Goal: Information Seeking & Learning: Learn about a topic

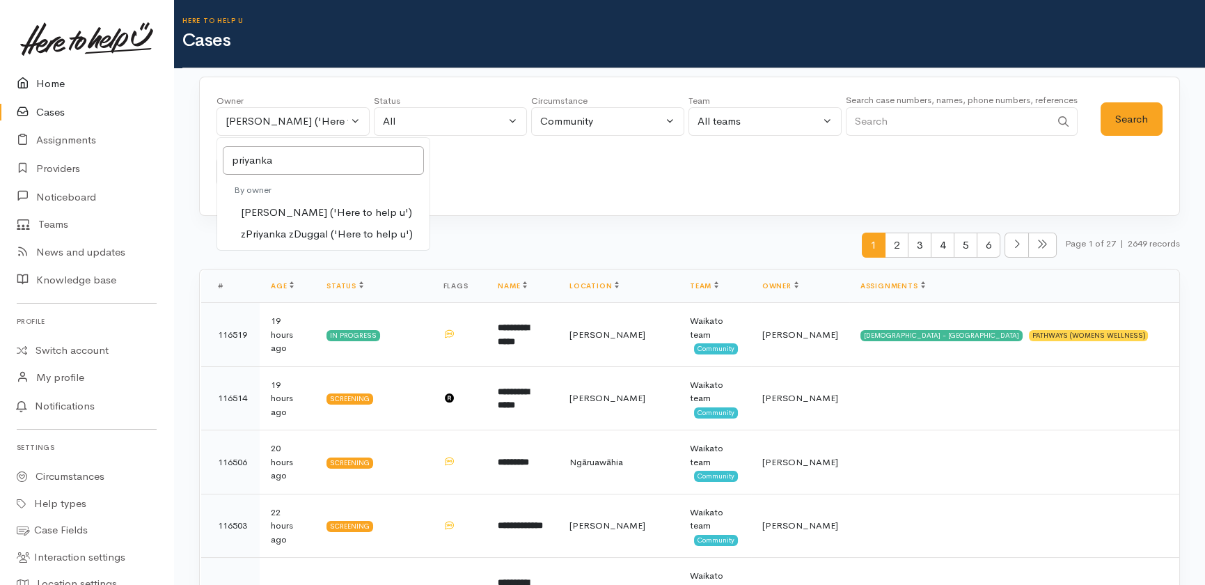
click at [47, 83] on link "Home" at bounding box center [86, 84] width 173 height 29
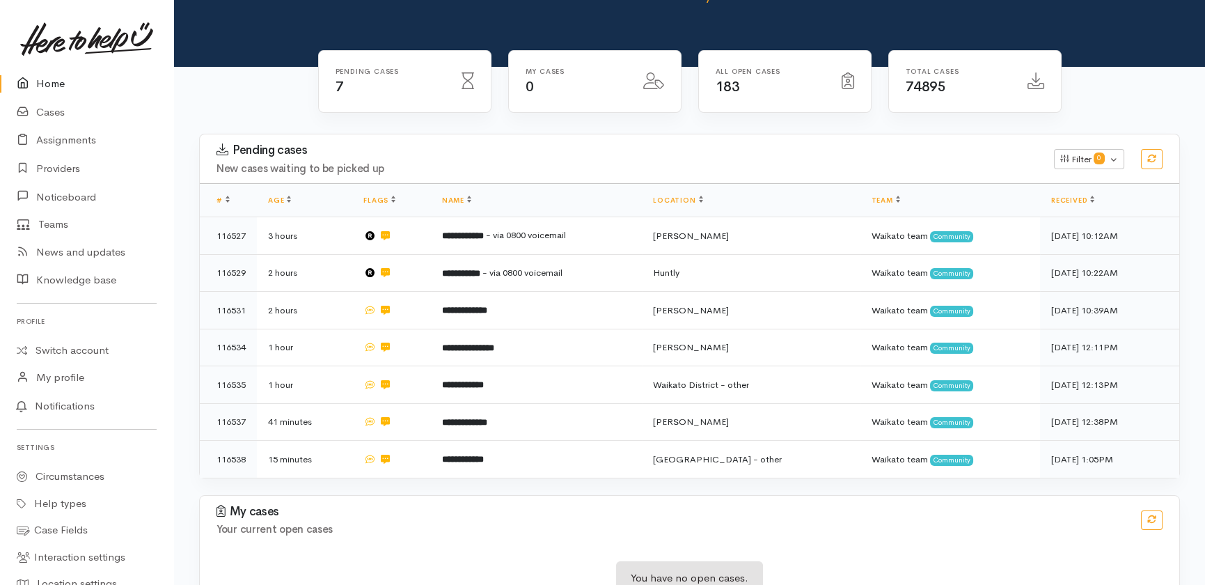
scroll to position [143, 0]
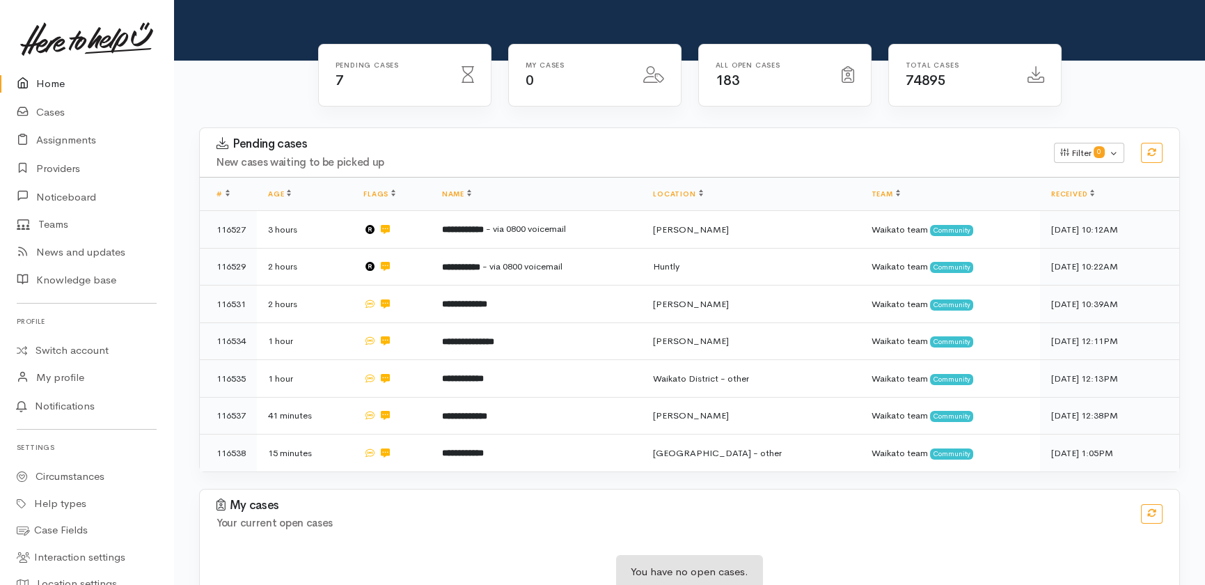
click at [42, 84] on link "Home" at bounding box center [86, 84] width 173 height 29
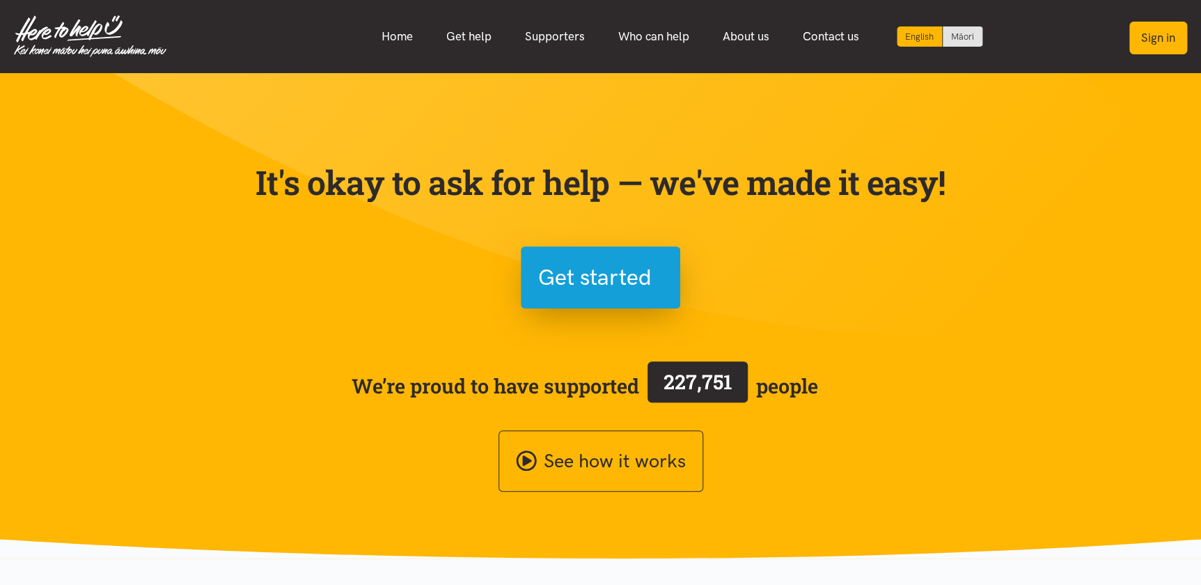
click at [1163, 42] on button "Sign in" at bounding box center [1158, 38] width 58 height 33
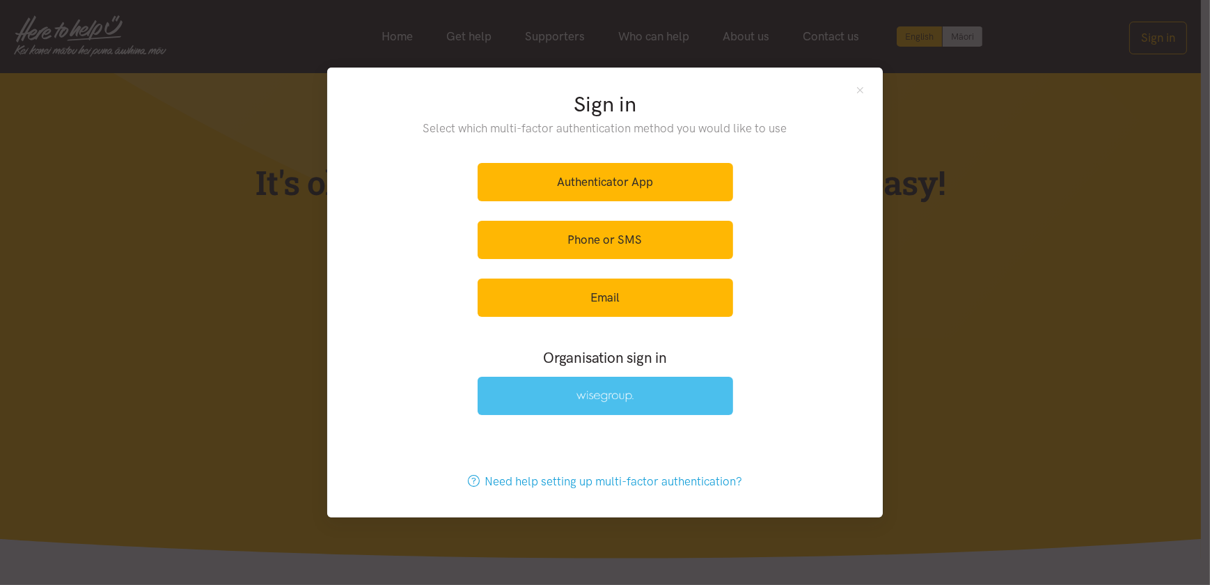
click at [585, 397] on img at bounding box center [604, 397] width 57 height 12
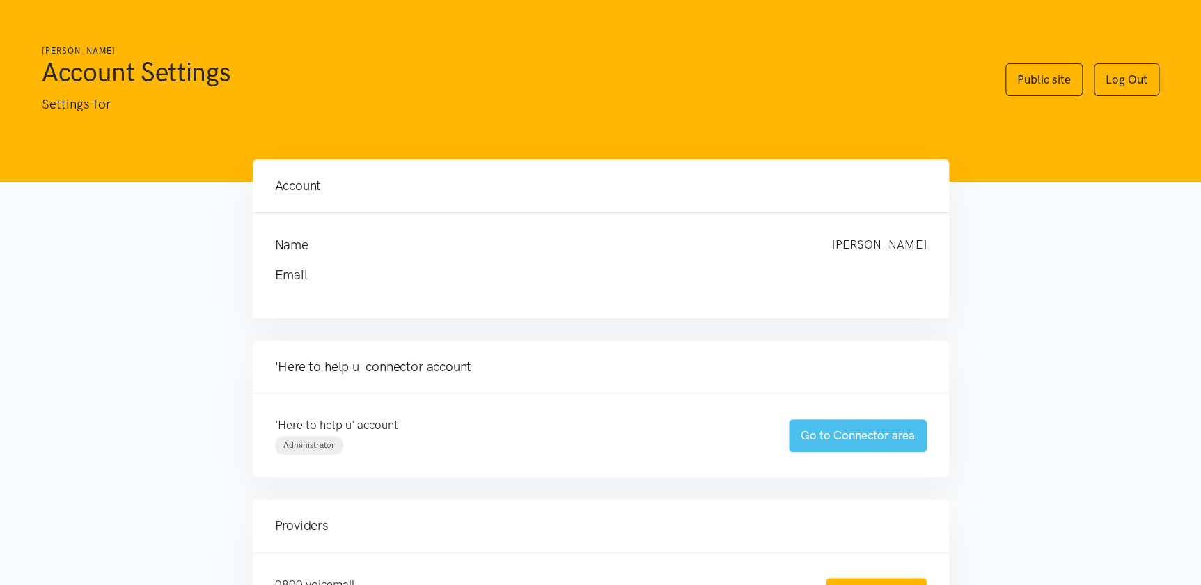
click at [848, 426] on link "Go to Connector area" at bounding box center [858, 435] width 138 height 33
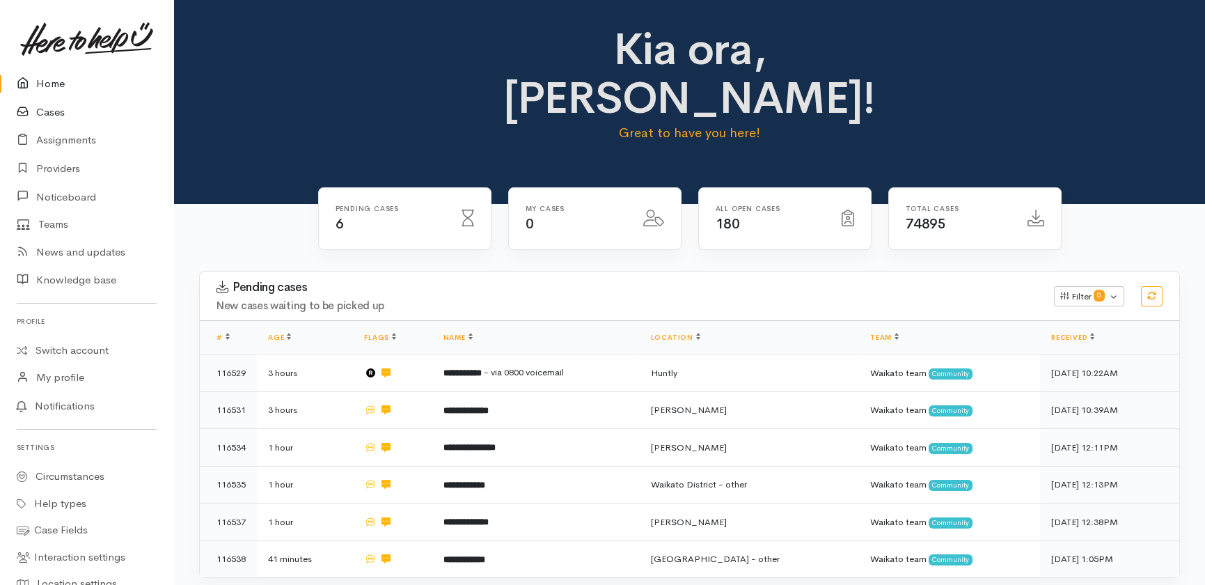
click at [49, 112] on link "Cases" at bounding box center [86, 112] width 173 height 29
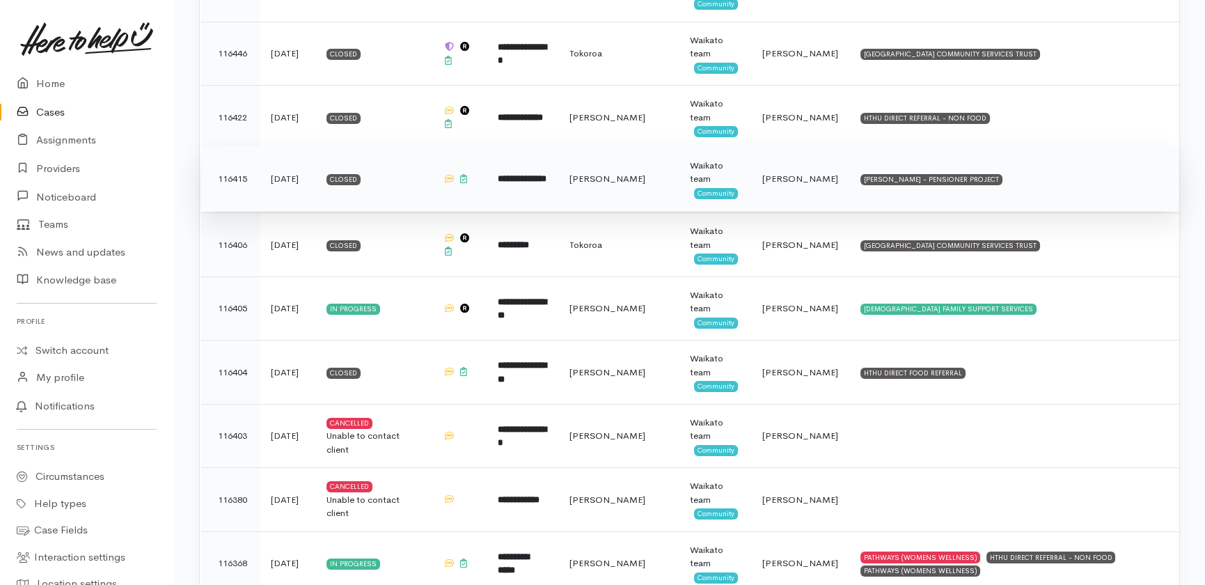
scroll to position [822, 0]
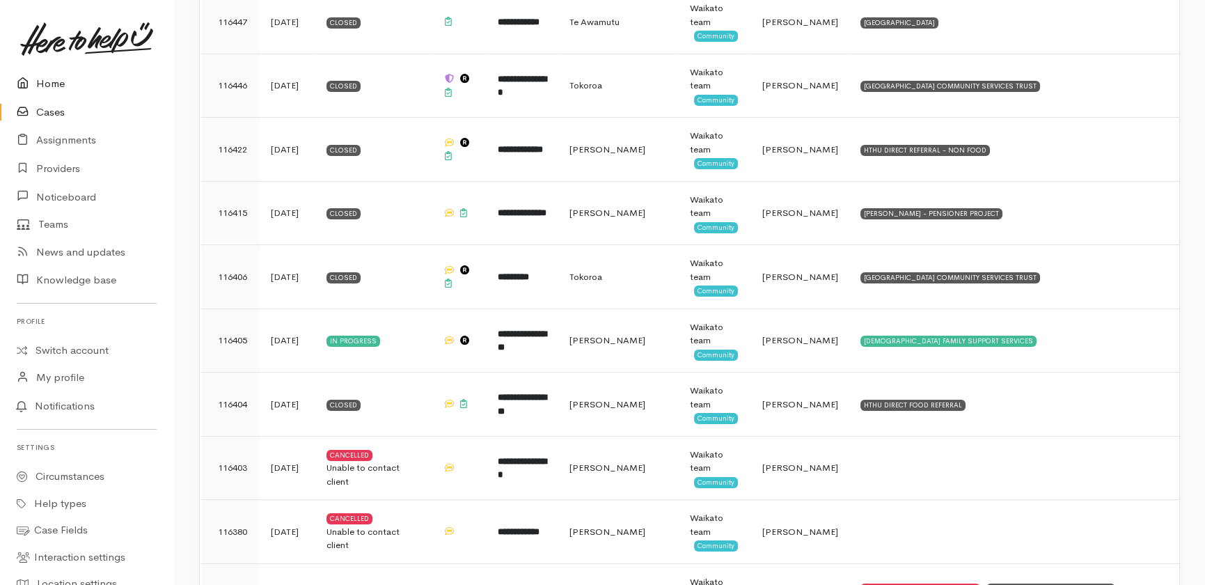
click at [49, 79] on link "Home" at bounding box center [86, 84] width 173 height 29
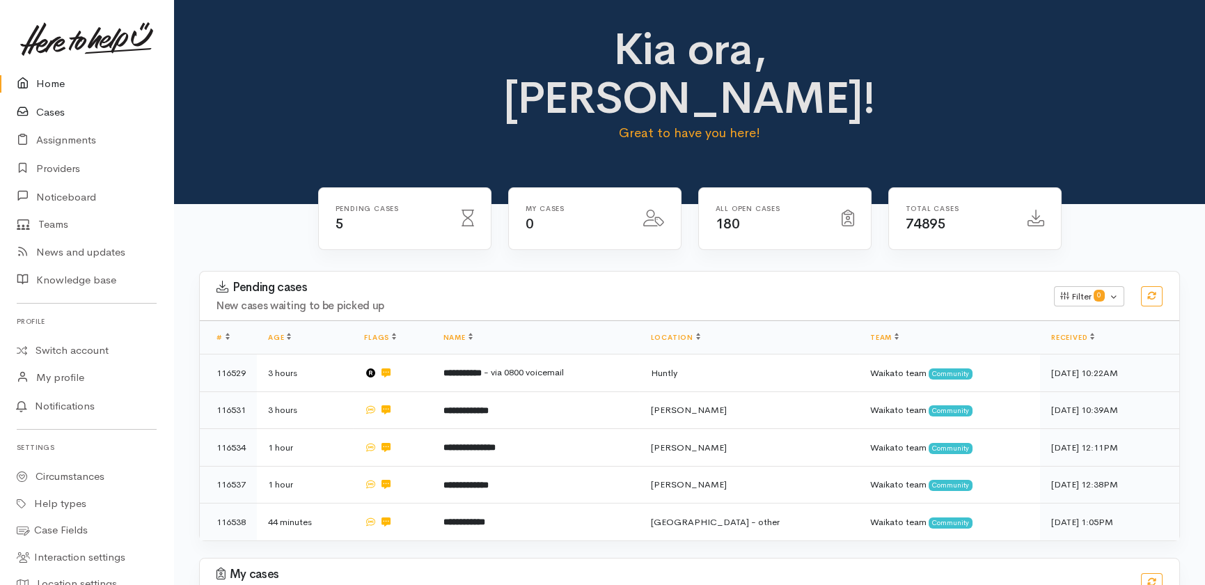
click at [56, 112] on link "Cases" at bounding box center [86, 112] width 173 height 29
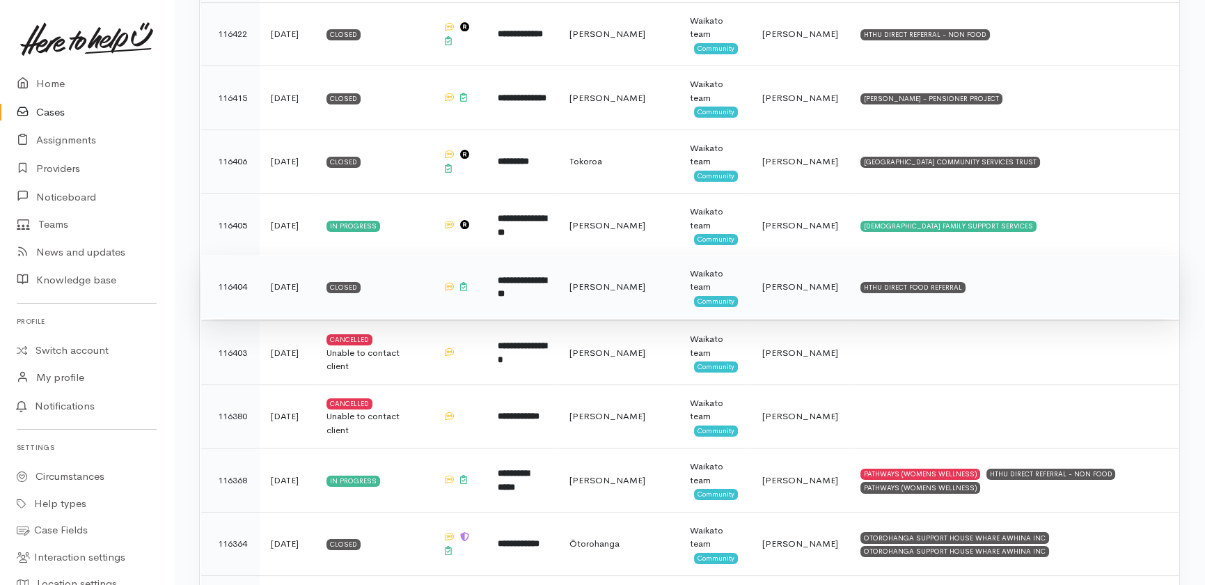
scroll to position [1012, 0]
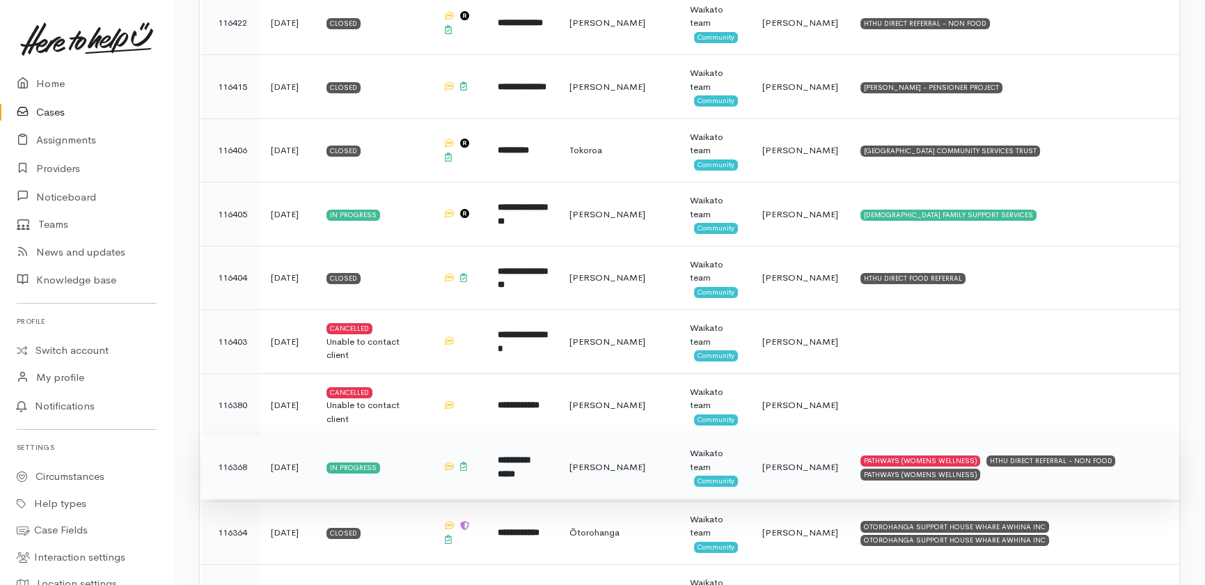
click at [558, 473] on td "**********" at bounding box center [523, 467] width 72 height 64
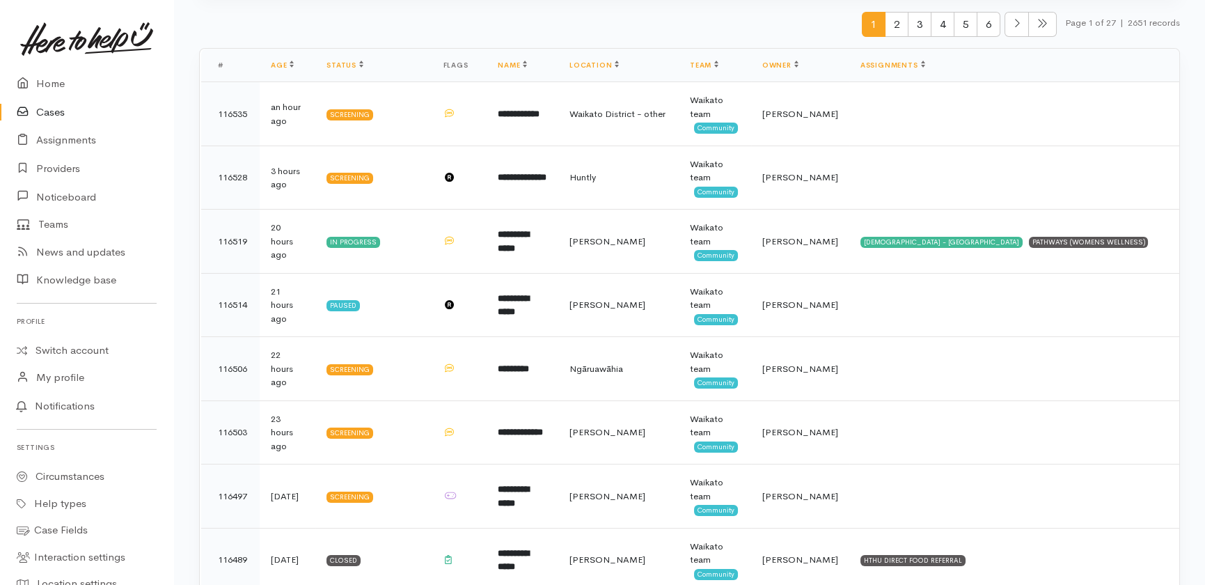
scroll to position [0, 0]
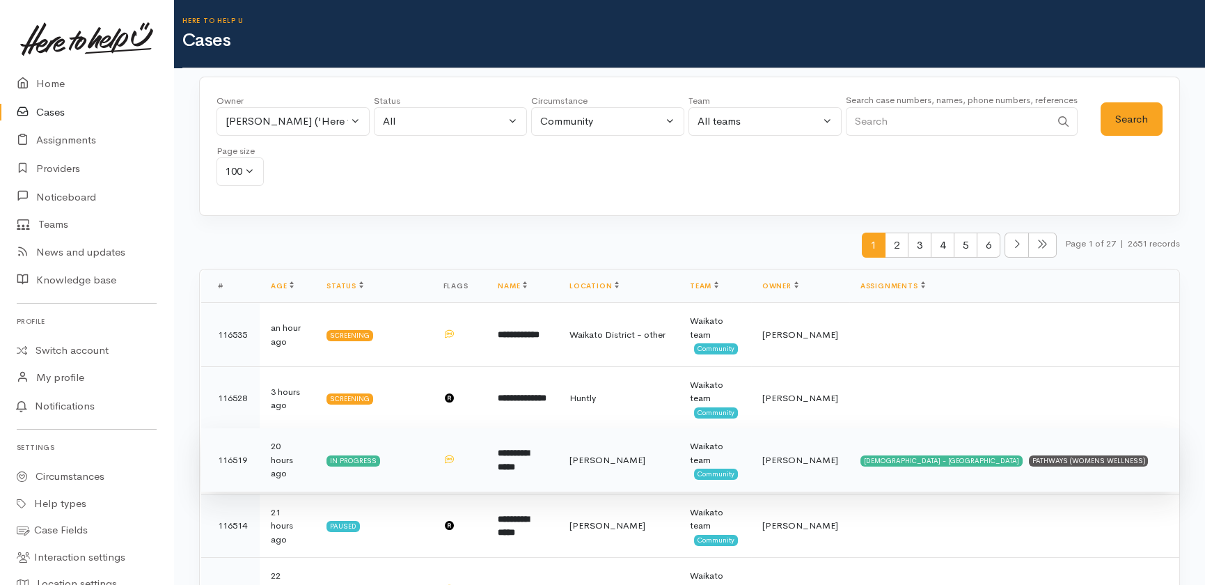
click at [529, 462] on b "**********" at bounding box center [513, 459] width 31 height 23
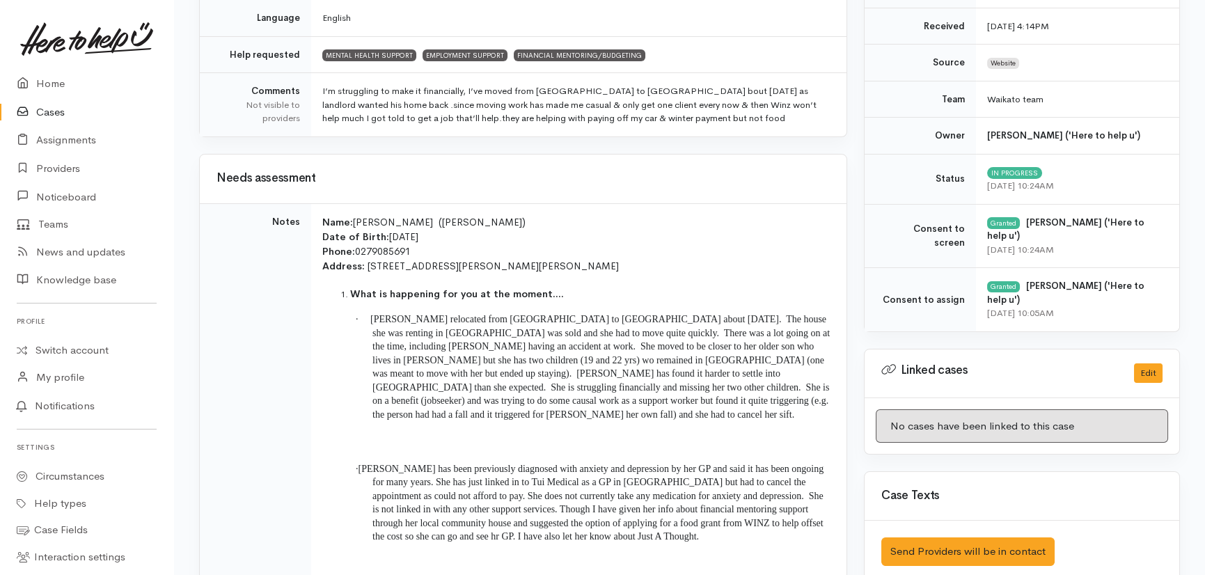
scroll to position [506, 0]
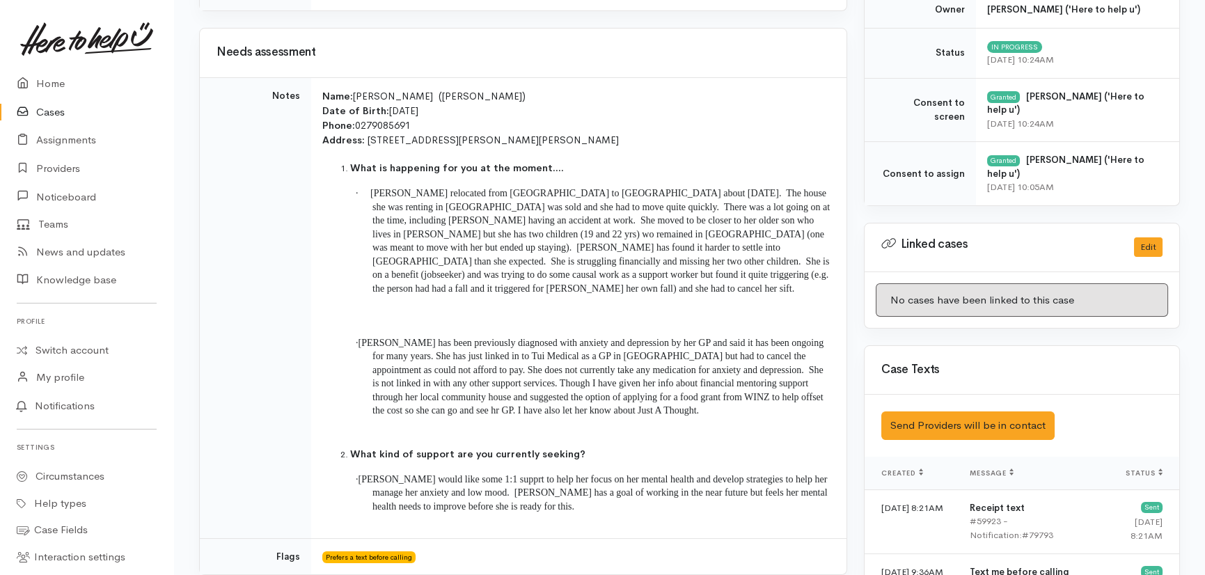
click at [491, 251] on p "· [PERSON_NAME] relocated from [GEOGRAPHIC_DATA] to [GEOGRAPHIC_DATA] about [DA…" at bounding box center [600, 241] width 457 height 109
click at [510, 249] on span "[PERSON_NAME] relocated from [GEOGRAPHIC_DATA] to [GEOGRAPHIC_DATA] about [DATE…" at bounding box center [599, 241] width 459 height 106
drag, startPoint x: 517, startPoint y: 244, endPoint x: 545, endPoint y: 249, distance: 29.0
click at [545, 249] on span "[PERSON_NAME] relocated from [GEOGRAPHIC_DATA] to [GEOGRAPHIC_DATA] about [DATE…" at bounding box center [599, 241] width 459 height 106
drag, startPoint x: 545, startPoint y: 249, endPoint x: 603, endPoint y: 246, distance: 57.8
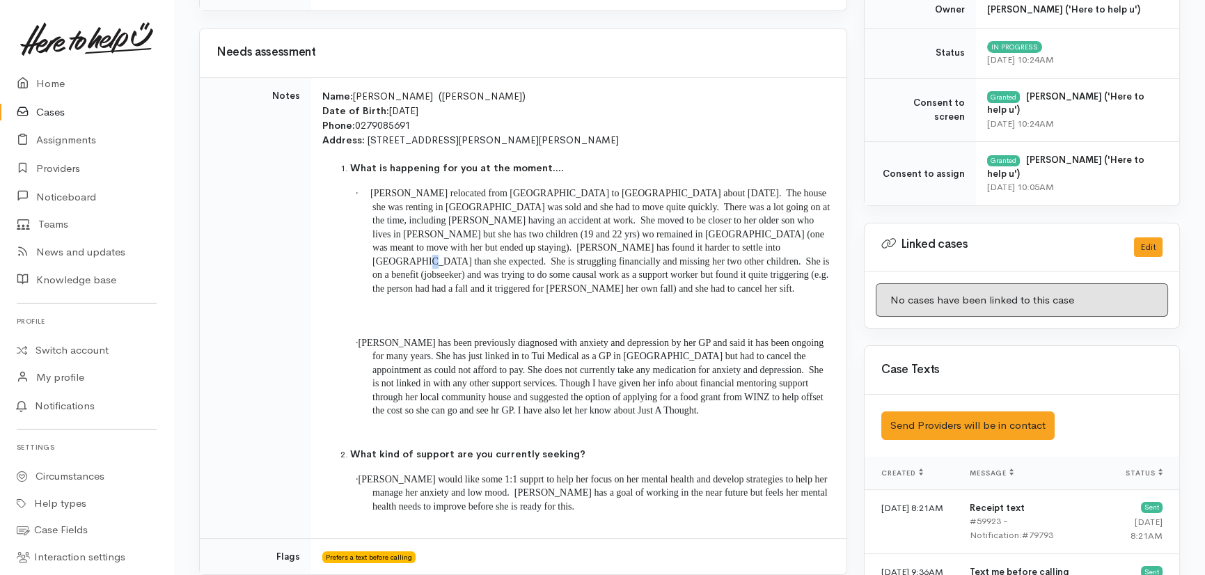
click at [603, 246] on span "Sue relocated from Tauranga to Hamilton about four months ago. The house she wa…" at bounding box center [599, 241] width 459 height 106
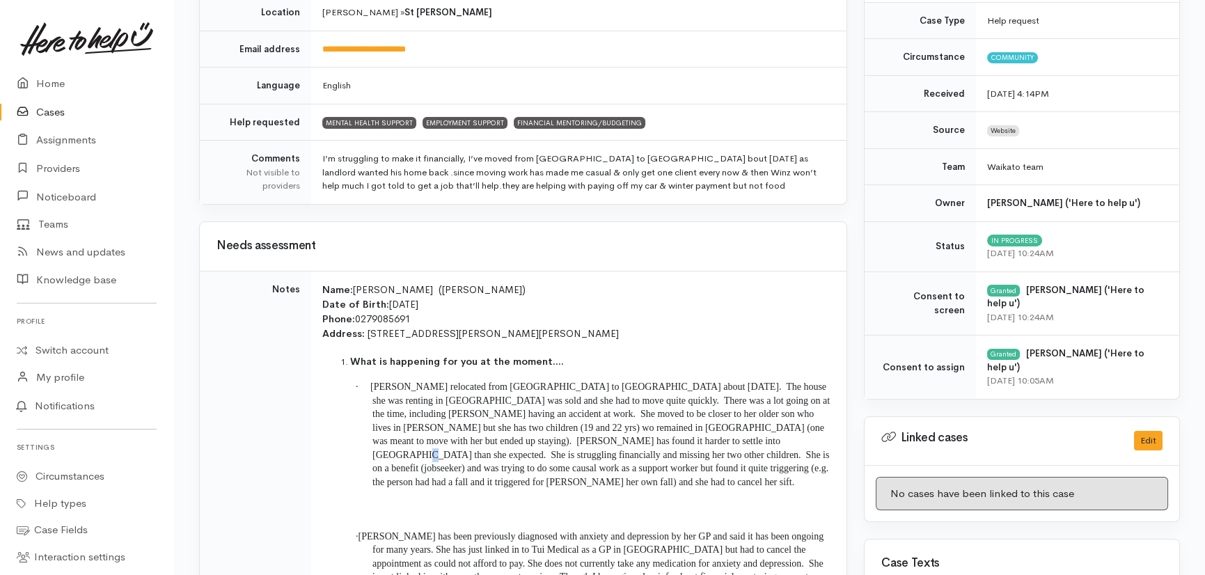
scroll to position [316, 0]
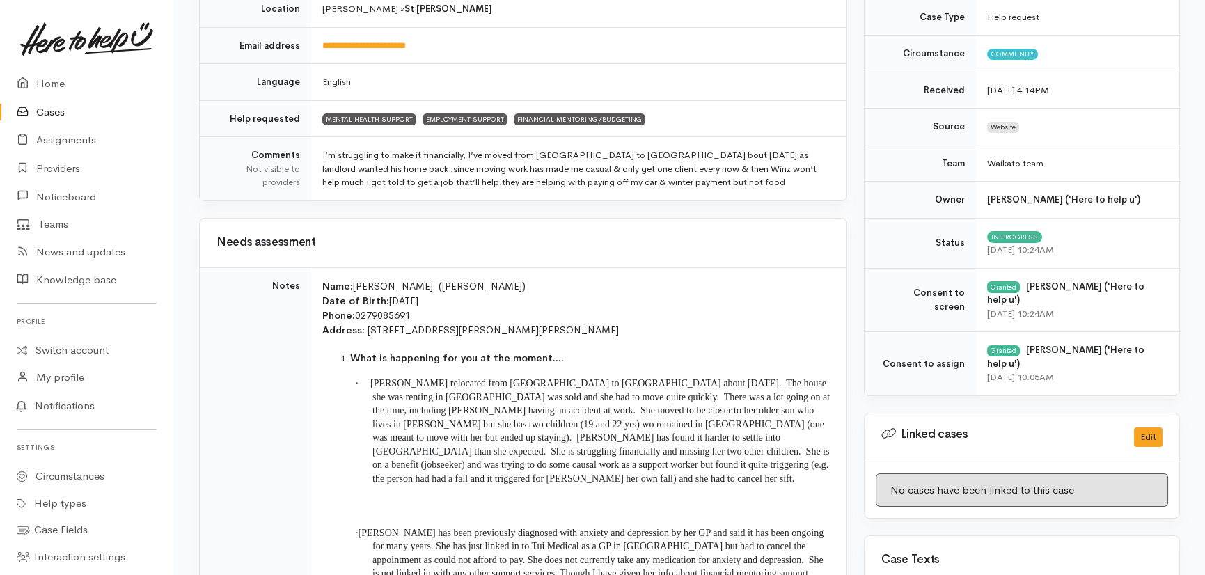
drag, startPoint x: 487, startPoint y: 139, endPoint x: 496, endPoint y: 152, distance: 16.0
click at [487, 139] on td "I’m struggling to make it financially, I’ve moved from Tauranga to Hamilton bou…" at bounding box center [578, 168] width 535 height 63
drag, startPoint x: 493, startPoint y: 162, endPoint x: 567, endPoint y: 163, distance: 74.5
click at [567, 163] on td "I’m struggling to make it financially, I’ve moved from Tauranga to Hamilton bou…" at bounding box center [578, 168] width 535 height 63
drag, startPoint x: 548, startPoint y: 416, endPoint x: 623, endPoint y: 404, distance: 76.2
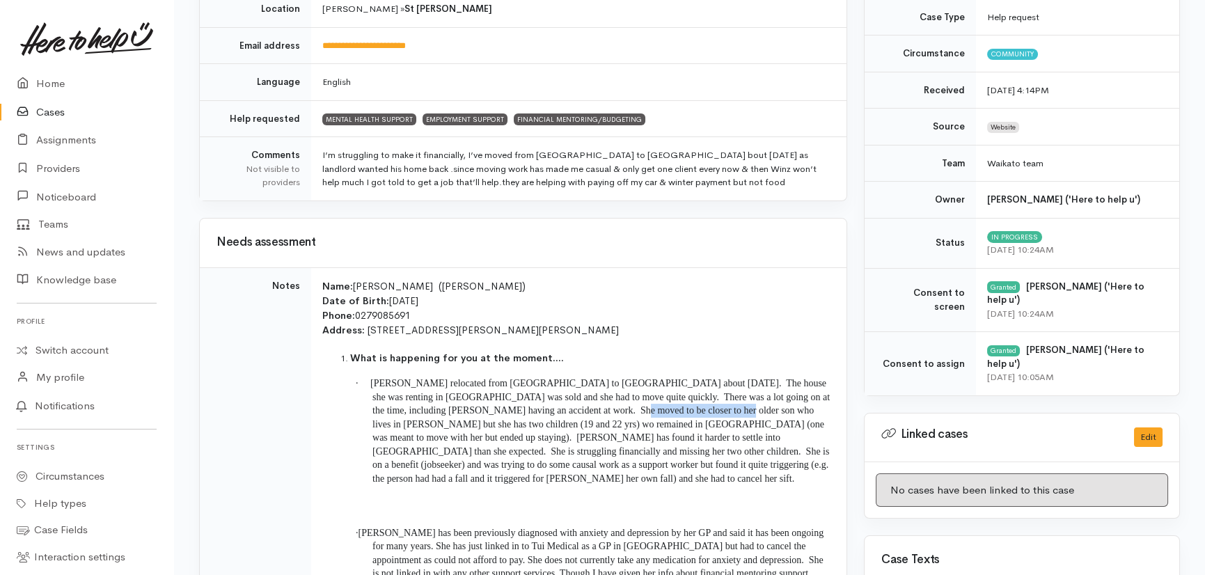
click at [623, 404] on p "· Sue relocated from Tauranga to Hamilton about four months ago. The house she …" at bounding box center [600, 431] width 457 height 109
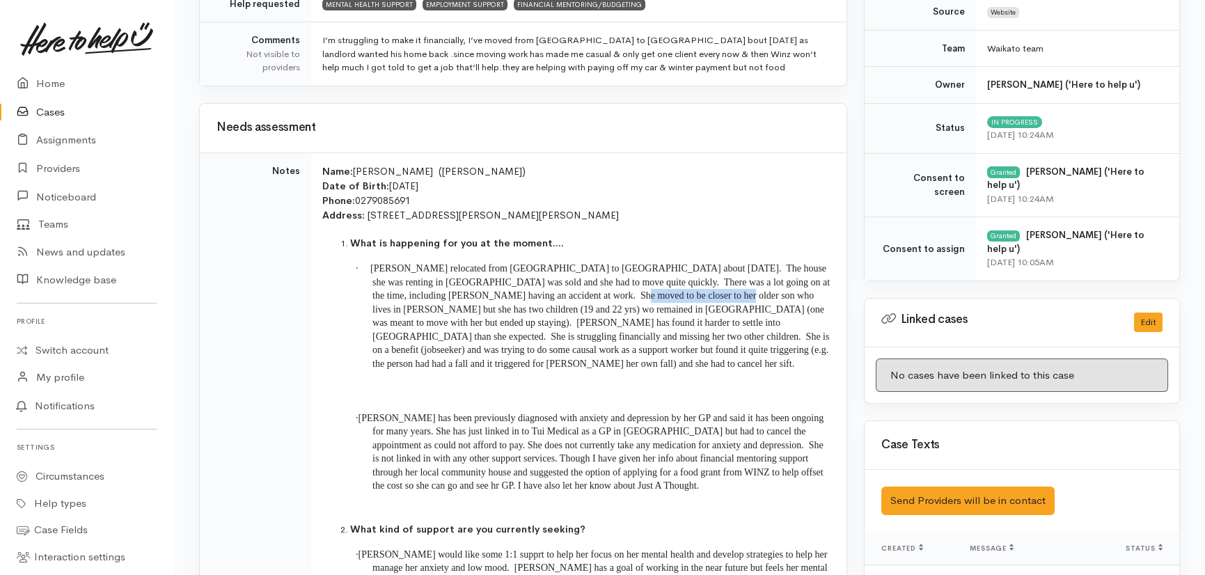
scroll to position [633, 0]
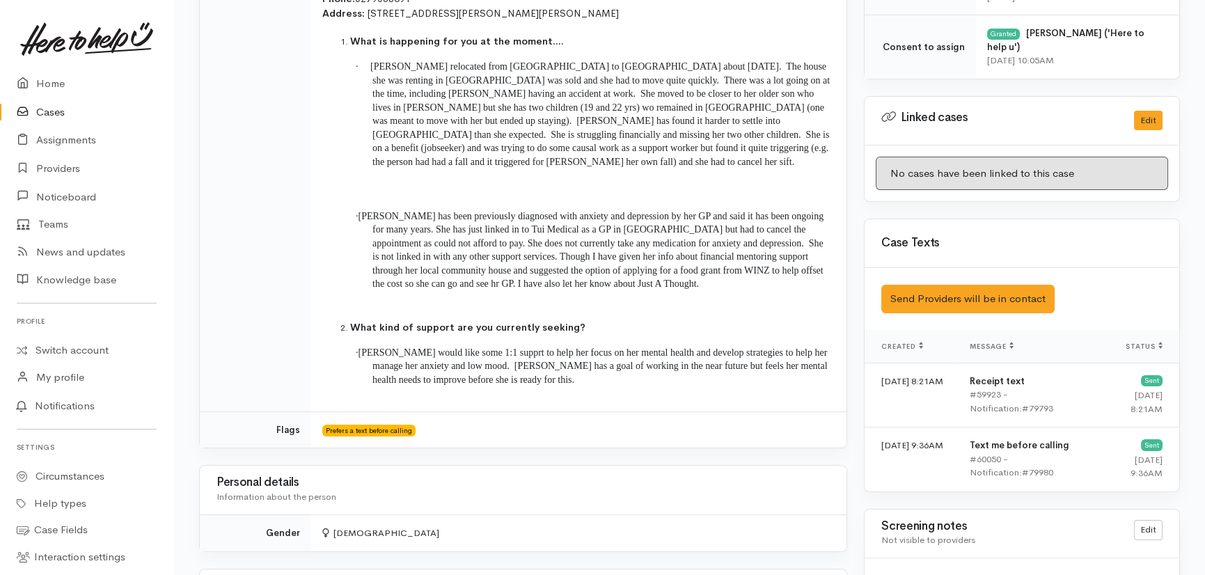
click at [447, 359] on span "Sue would like some 1:1 supprt to help her focus on her mental health and devel…" at bounding box center [593, 366] width 469 height 38
click at [453, 234] on p "· Sue has been previously diagnosed with anxiety and depression by her GP and s…" at bounding box center [600, 250] width 457 height 81
click at [583, 347] on span "Sue would like some 1:1 supprt to help her focus on her mental health and devel…" at bounding box center [593, 366] width 469 height 38
click at [473, 348] on span "Sue would like some 1:1 supprt to help her focus on her mental health and devel…" at bounding box center [593, 366] width 469 height 38
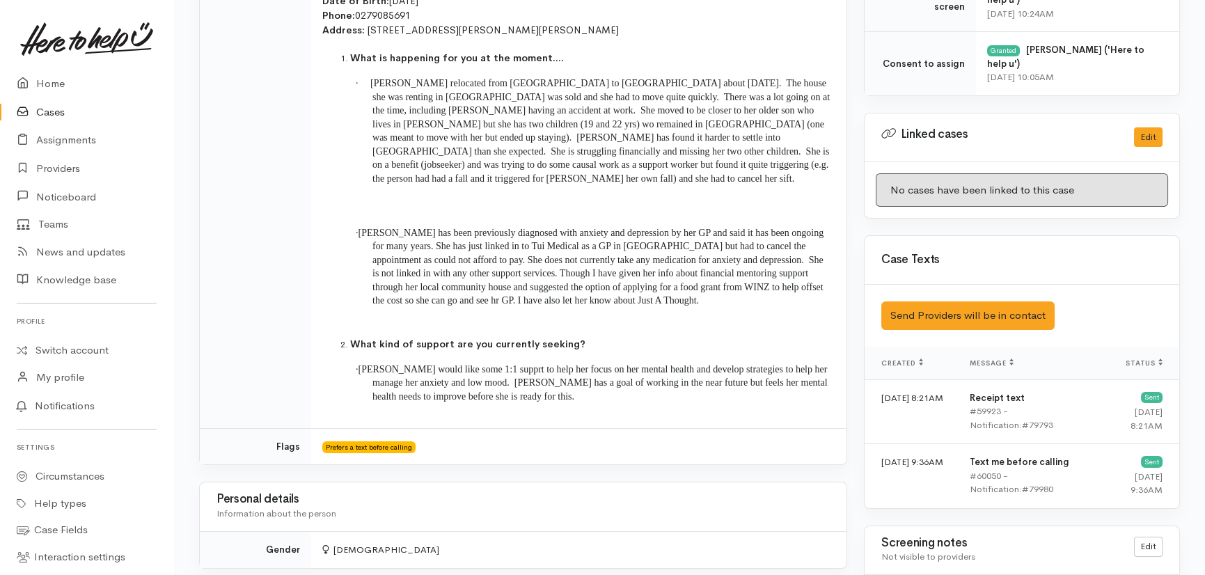
scroll to position [569, 0]
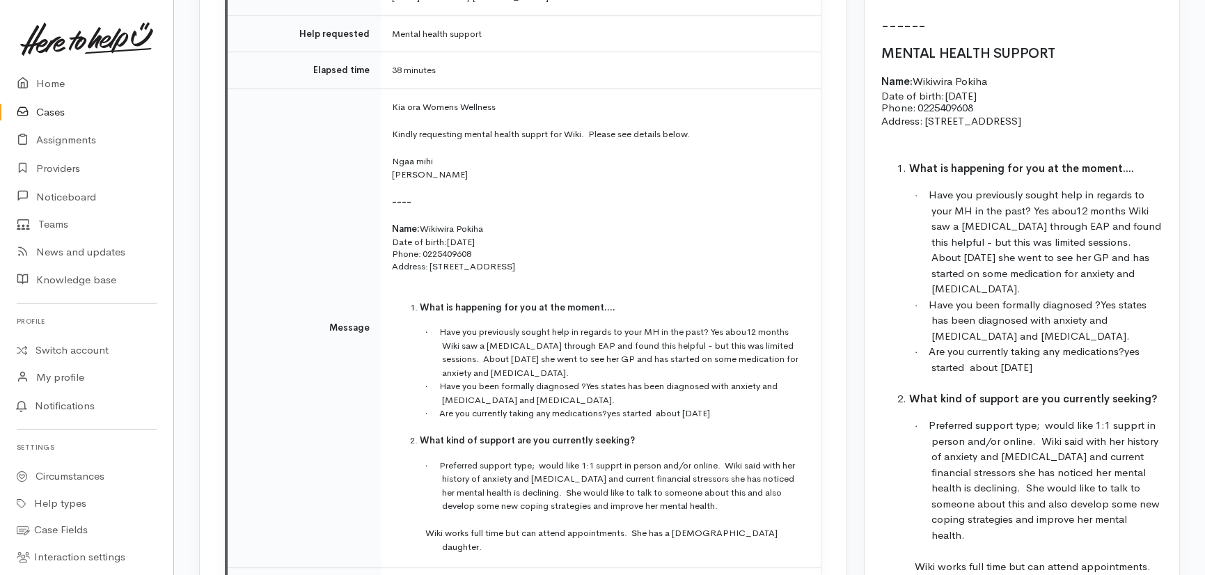
scroll to position [2468, 0]
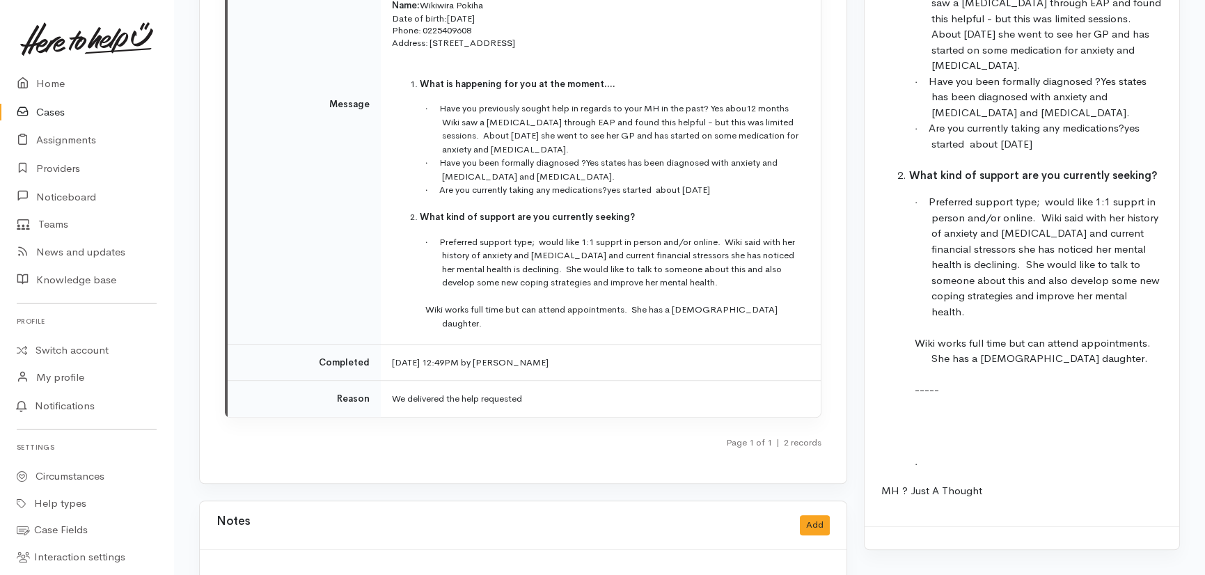
click at [493, 246] on span "Preferred support type; would like 1:1 supprt in person and/or online. Wiki sai…" at bounding box center [617, 262] width 356 height 53
